Goal: Find specific page/section: Find specific page/section

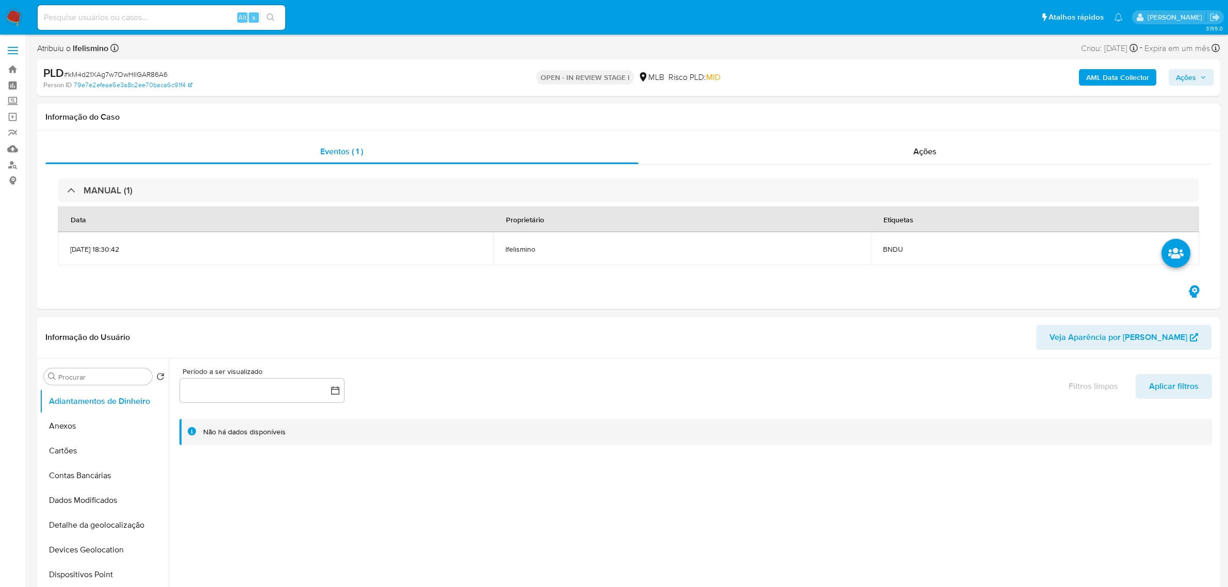
select select "10"
click at [161, 71] on span "# kM4d21XAg7w7OwHIlGAR86A6" at bounding box center [116, 74] width 104 height 10
click at [161, 70] on span "# kM4d21XAg7w7OwHIlGAR86A6" at bounding box center [116, 74] width 104 height 10
copy span "kM4d21XAg7w7OwHIlGAR86A6"
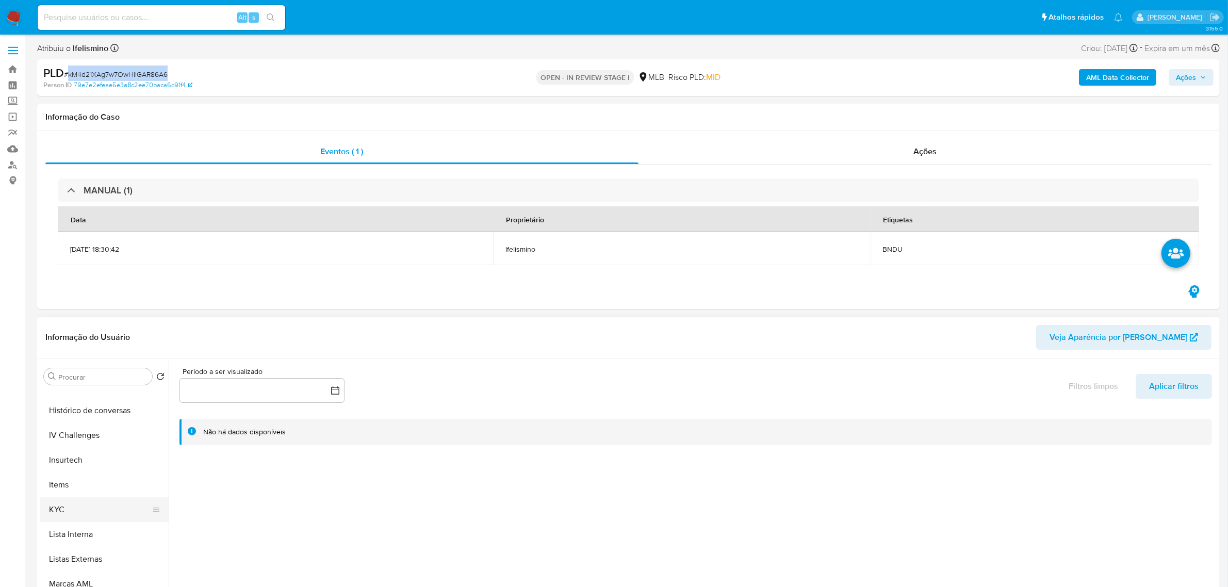
click at [104, 504] on button "KYC" at bounding box center [100, 509] width 121 height 25
